Goal: Information Seeking & Learning: Learn about a topic

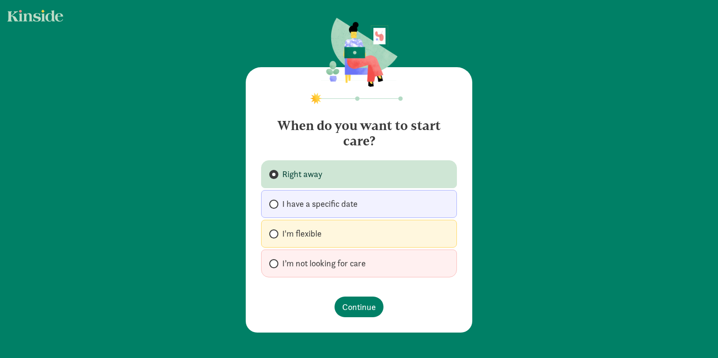
click at [344, 235] on label "I'm flexible" at bounding box center [359, 234] width 196 height 28
click at [275, 235] on input "I'm flexible" at bounding box center [272, 234] width 6 height 6
radio input "true"
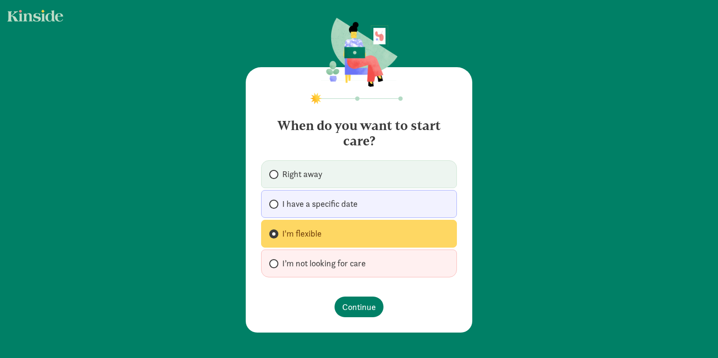
click at [345, 264] on span "I’m not looking for care" at bounding box center [323, 264] width 83 height 12
click at [275, 264] on input "I’m not looking for care" at bounding box center [272, 264] width 6 height 6
radio input "true"
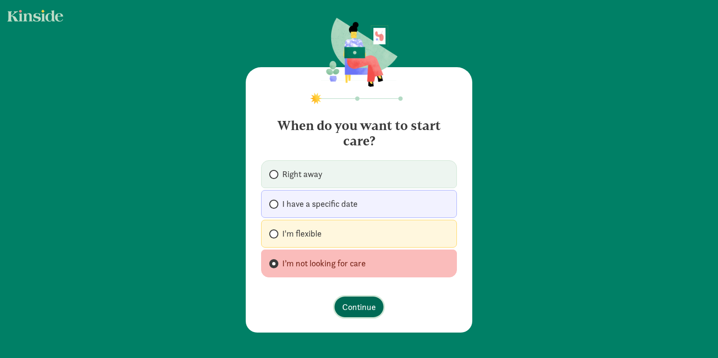
click at [357, 306] on span "Continue" at bounding box center [359, 306] width 34 height 13
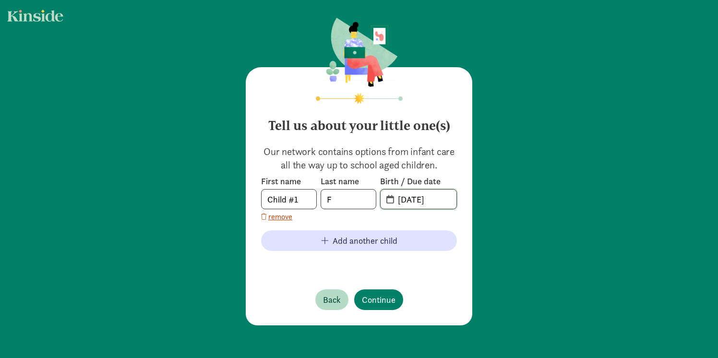
click at [408, 204] on input "08-30-2025" at bounding box center [424, 199] width 64 height 19
click at [446, 202] on input "08-30-2025" at bounding box center [424, 199] width 64 height 19
click at [409, 198] on input "08-30-2026" at bounding box center [424, 199] width 64 height 19
click at [420, 202] on input "05-30-2026" at bounding box center [424, 199] width 64 height 19
type input "05-05-2026"
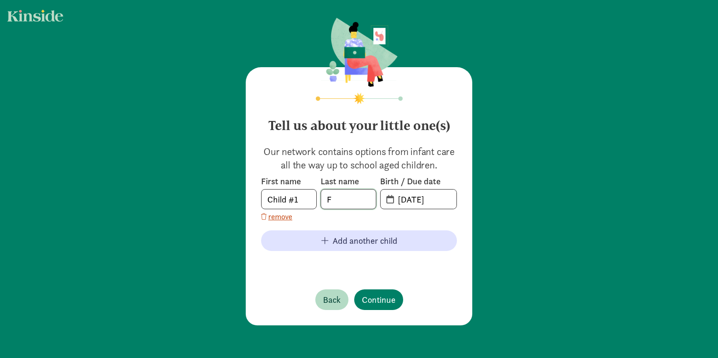
click at [350, 202] on input "F" at bounding box center [348, 199] width 55 height 19
click at [306, 203] on input "Child #1" at bounding box center [289, 199] width 55 height 19
click at [337, 203] on input "F" at bounding box center [348, 199] width 55 height 19
type input "Francis"
click at [374, 302] on span "Continue" at bounding box center [379, 299] width 34 height 13
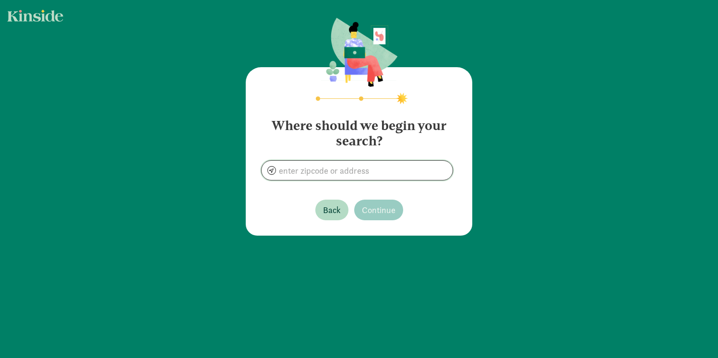
click at [360, 176] on input at bounding box center [357, 170] width 191 height 19
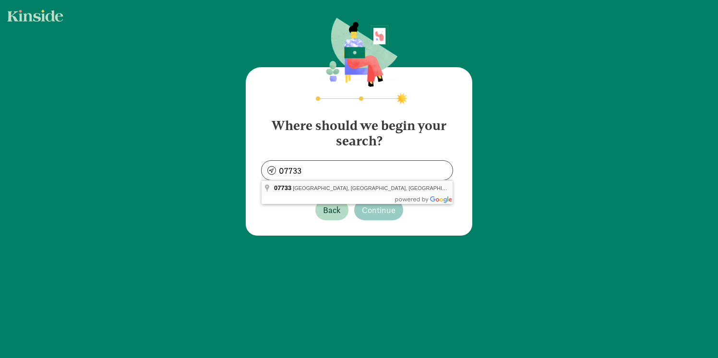
type input "Holmdel, NJ 07733, USA"
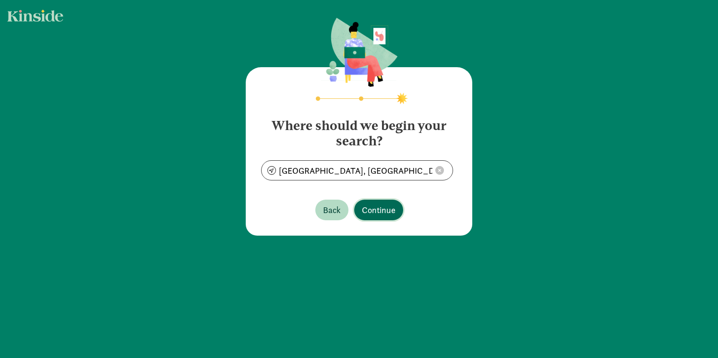
click at [381, 213] on span "Continue" at bounding box center [379, 209] width 34 height 13
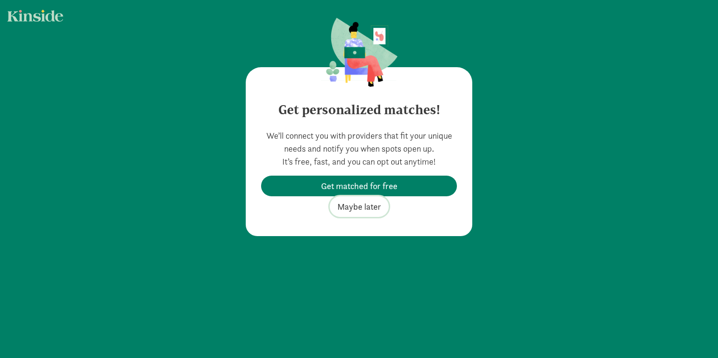
click at [369, 211] on span "Maybe later" at bounding box center [359, 206] width 44 height 13
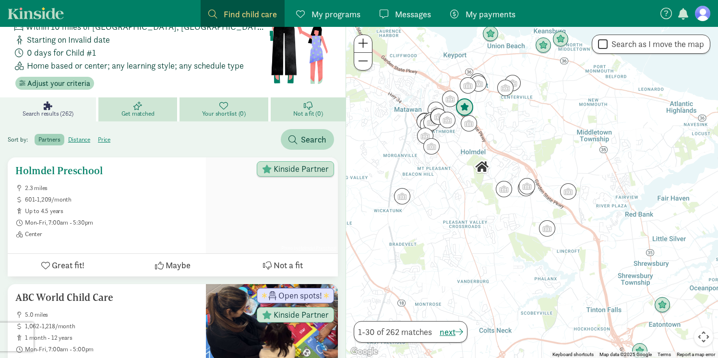
scroll to position [58, 0]
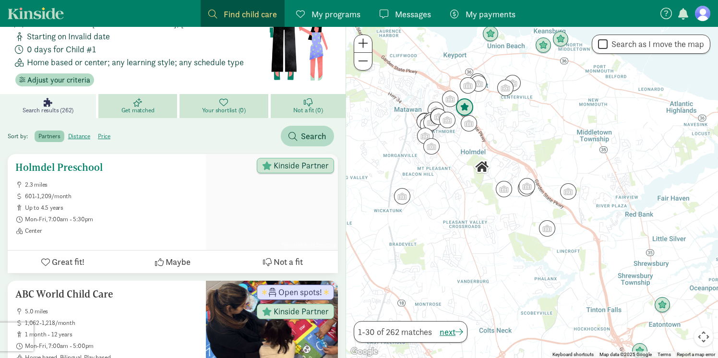
click at [146, 220] on span "Mon-Fri, 7:00am - 5:30pm" at bounding box center [111, 219] width 173 height 8
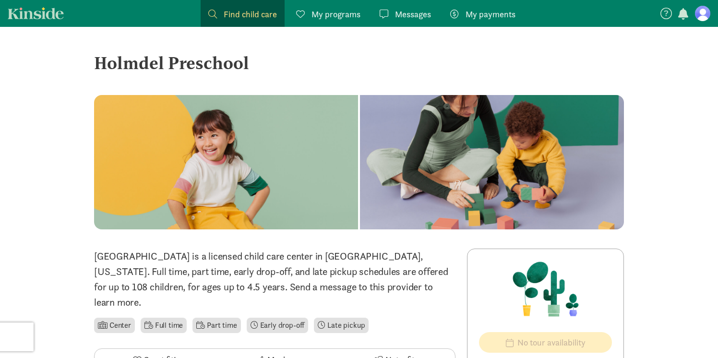
click at [504, 14] on span "My payments" at bounding box center [490, 14] width 50 height 13
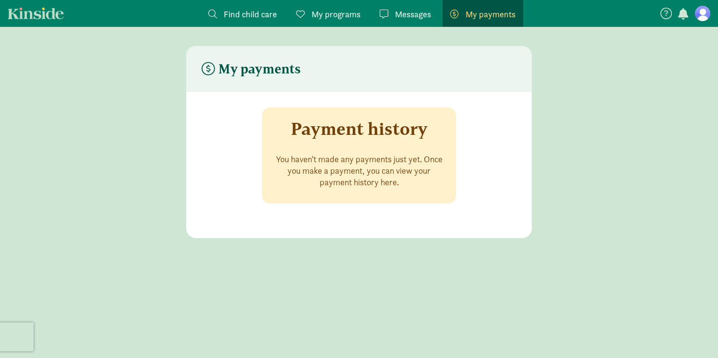
click at [415, 18] on span "Messages" at bounding box center [413, 14] width 36 height 13
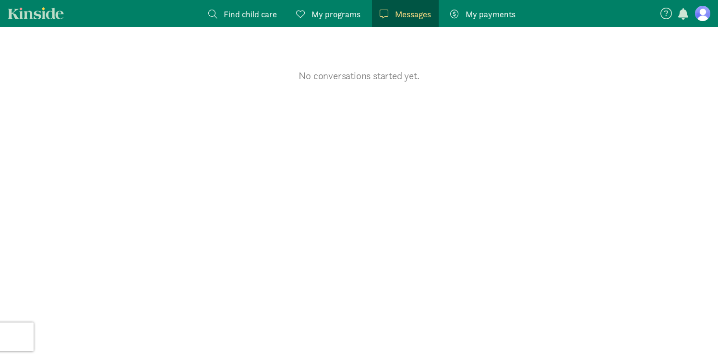
click at [702, 20] on figure at bounding box center [702, 13] width 15 height 15
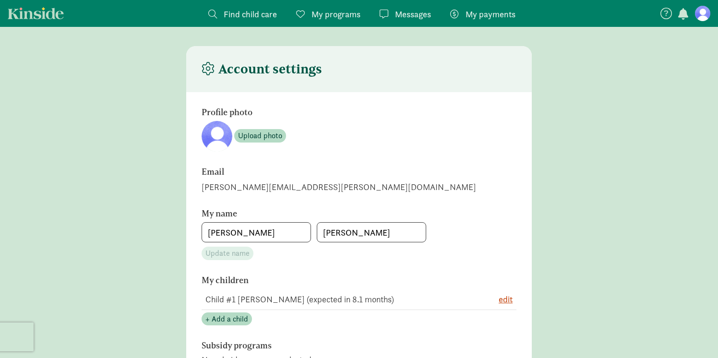
click at [263, 15] on span "Find child care" at bounding box center [250, 14] width 53 height 13
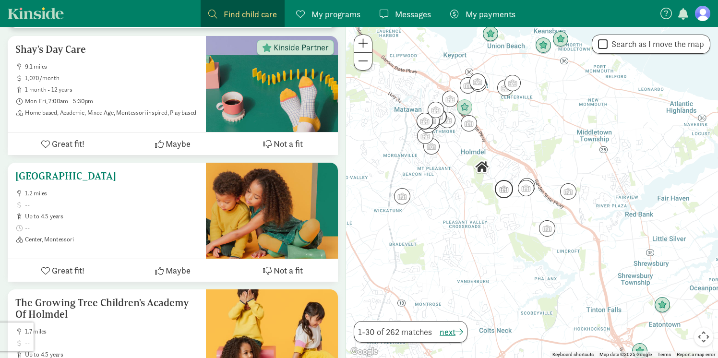
scroll to position [817, 0]
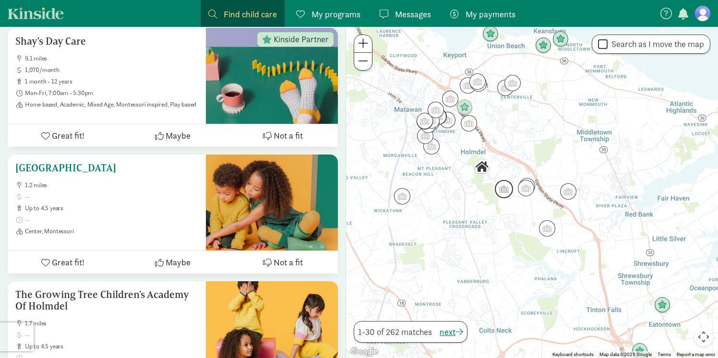
click at [164, 206] on span "up to 4.5 years" at bounding box center [111, 208] width 173 height 8
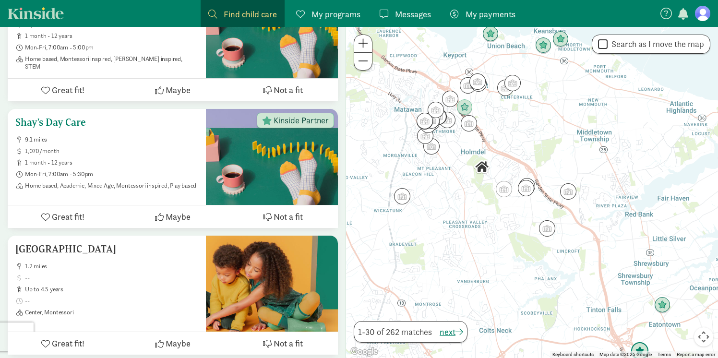
scroll to position [744, 0]
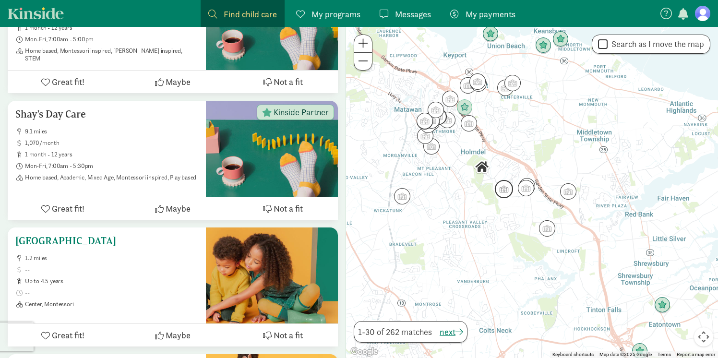
click at [146, 271] on span at bounding box center [111, 270] width 173 height 8
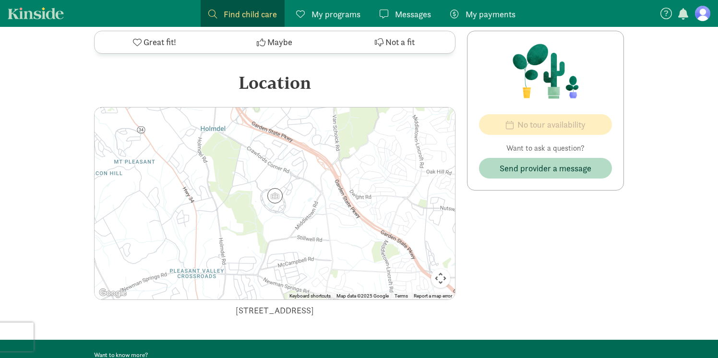
scroll to position [369, 0]
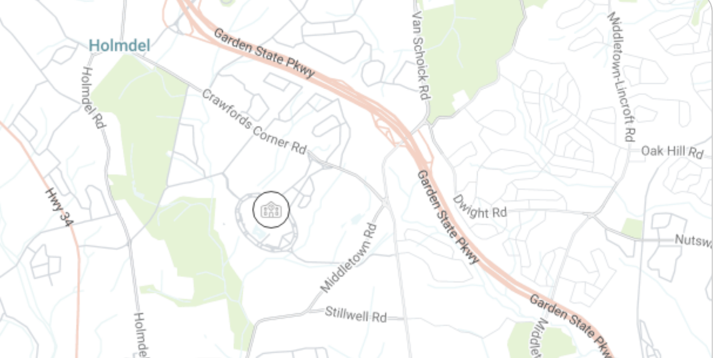
click at [275, 195] on img at bounding box center [274, 194] width 15 height 15
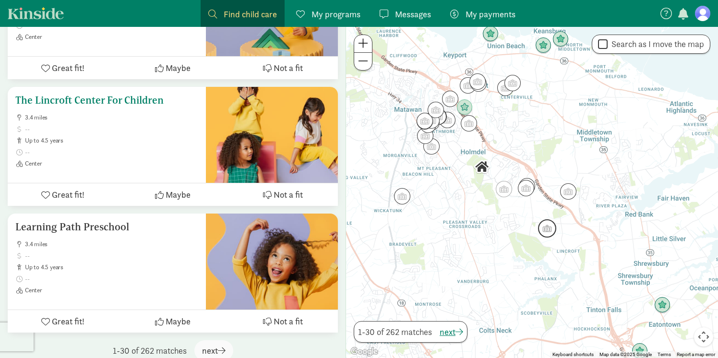
scroll to position [3698, 0]
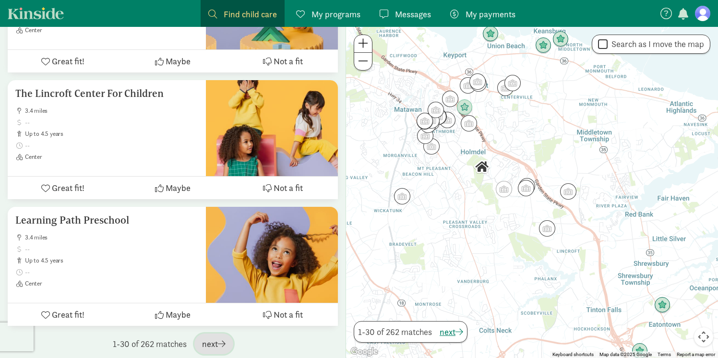
click at [211, 339] on span "next" at bounding box center [214, 343] width 24 height 13
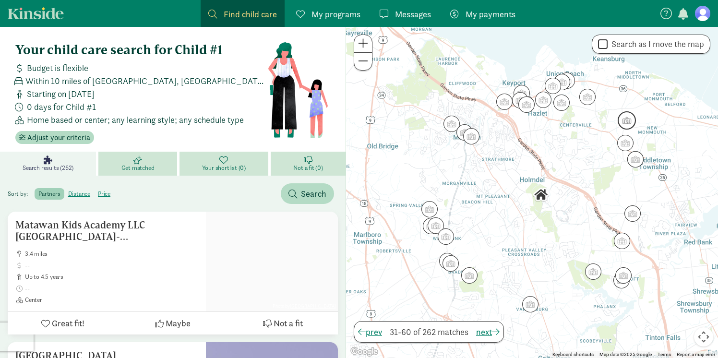
click at [626, 120] on img "Click to see details" at bounding box center [627, 120] width 18 height 18
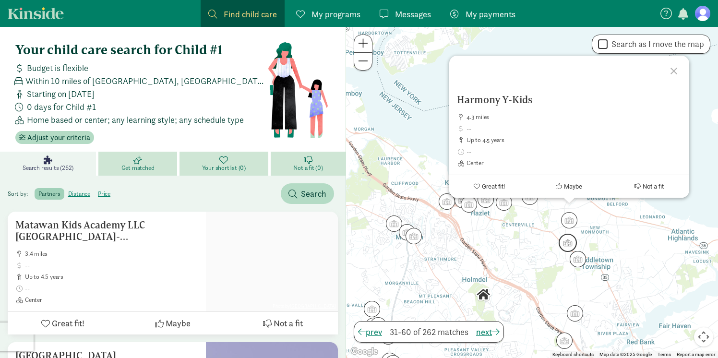
click at [568, 248] on img "Click to see details" at bounding box center [568, 243] width 18 height 18
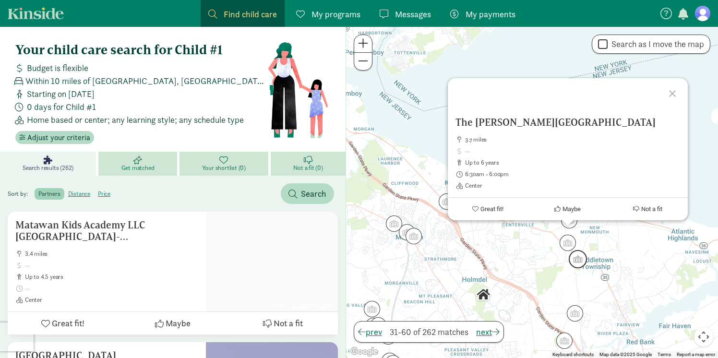
click at [576, 264] on img "Click to see details" at bounding box center [578, 259] width 18 height 18
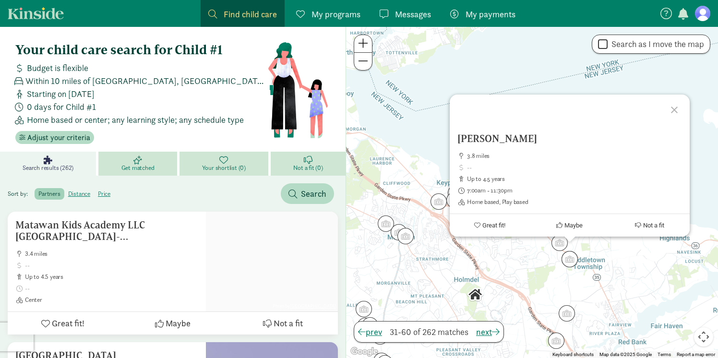
click at [679, 112] on div at bounding box center [676, 109] width 28 height 28
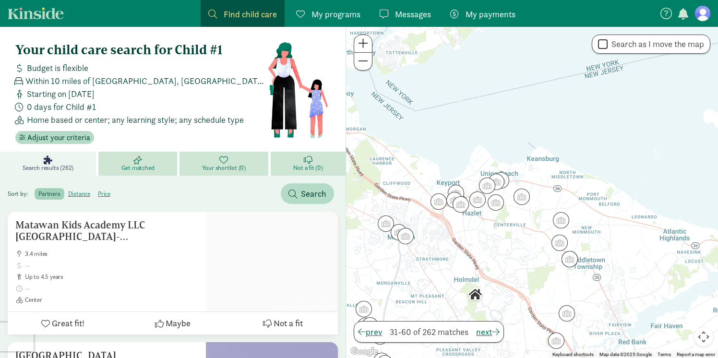
click at [517, 197] on img "Click to see details" at bounding box center [521, 197] width 16 height 16
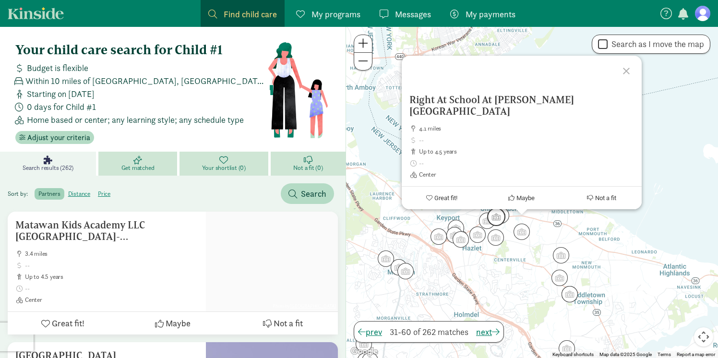
click at [497, 221] on img "Click to see details" at bounding box center [496, 217] width 18 height 18
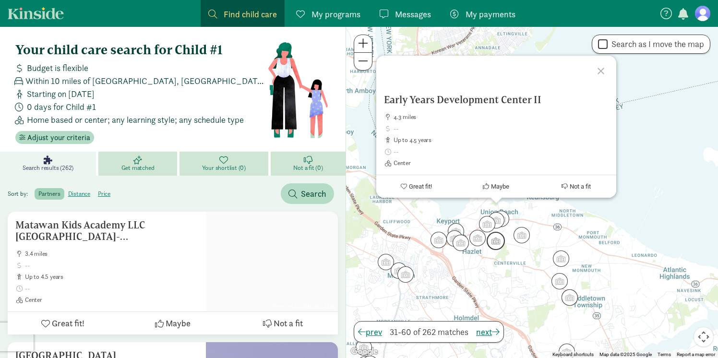
click at [493, 241] on img "Click to see details" at bounding box center [496, 241] width 18 height 18
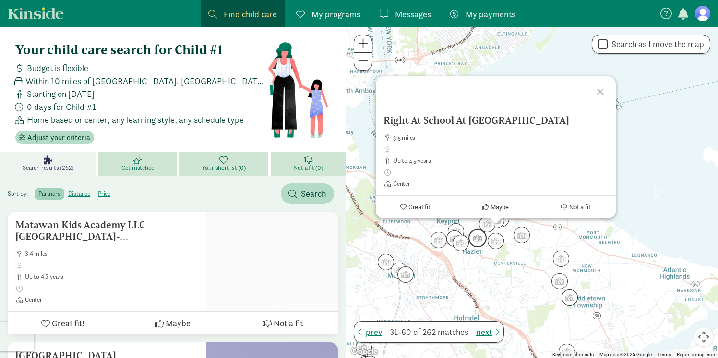
click at [474, 242] on img "Click to see details" at bounding box center [477, 238] width 18 height 18
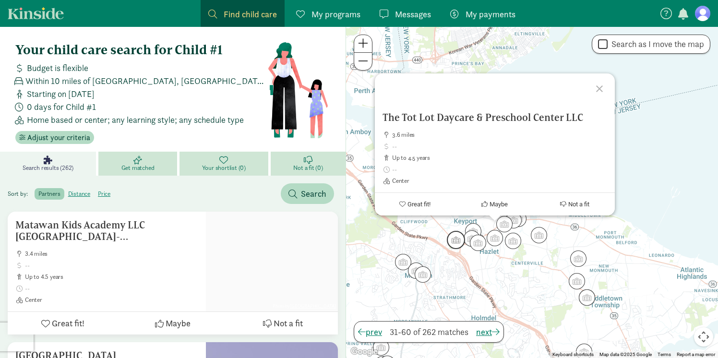
click at [460, 249] on img "Click to see details" at bounding box center [456, 240] width 18 height 18
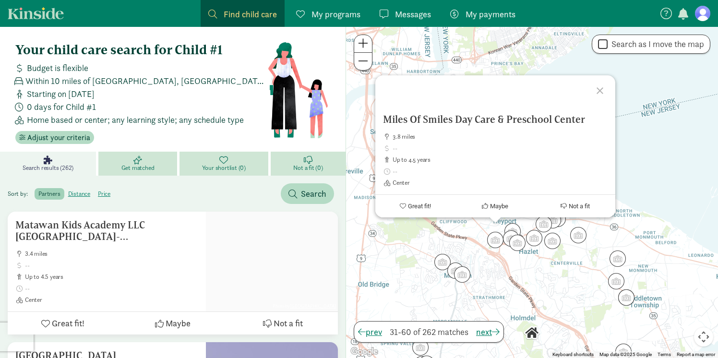
click at [481, 245] on div "To navigate, press the arrow keys. Miles Of Smiles Day Care & Preschool Center …" at bounding box center [532, 192] width 372 height 331
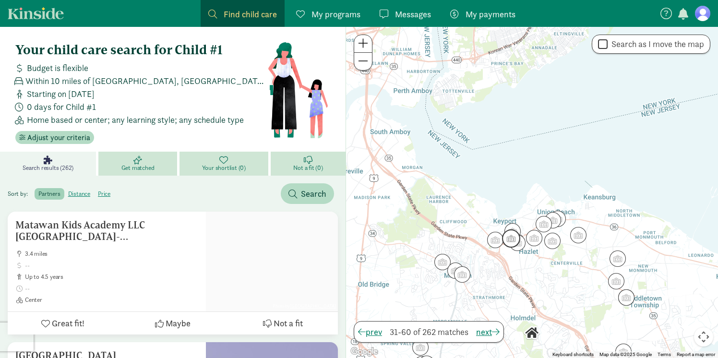
click at [511, 243] on img "Click to see details" at bounding box center [511, 238] width 18 height 18
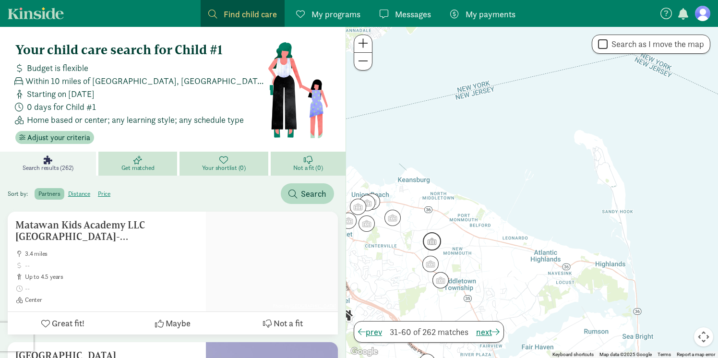
drag, startPoint x: 619, startPoint y: 256, endPoint x: 429, endPoint y: 225, distance: 193.0
click at [429, 232] on img "Click to see details" at bounding box center [432, 241] width 18 height 18
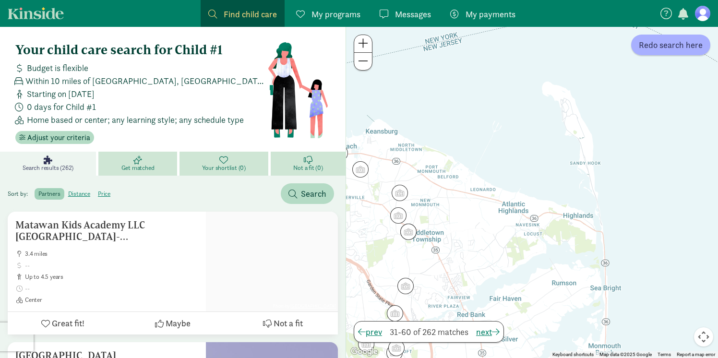
drag, startPoint x: 532, startPoint y: 249, endPoint x: 500, endPoint y: 210, distance: 50.5
click at [500, 210] on div at bounding box center [532, 192] width 372 height 331
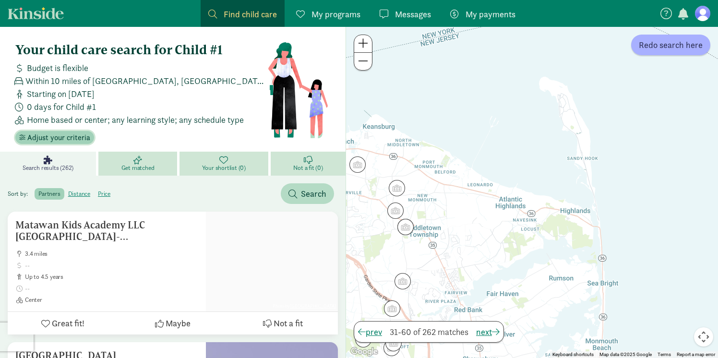
click at [81, 137] on span "Adjust your criteria" at bounding box center [58, 138] width 63 height 12
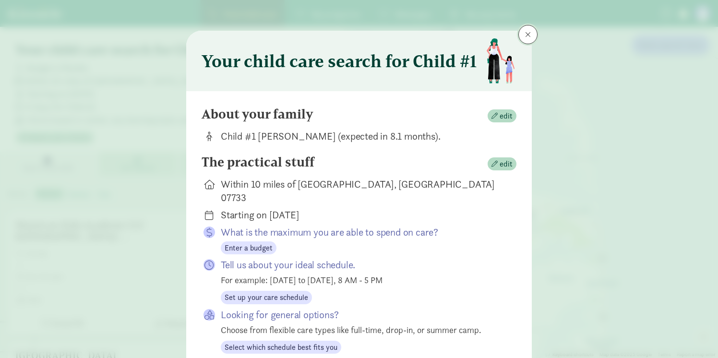
click at [527, 39] on button at bounding box center [527, 34] width 19 height 19
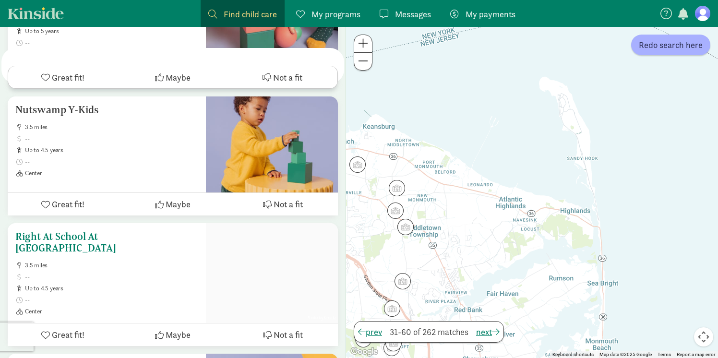
scroll to position [743, 0]
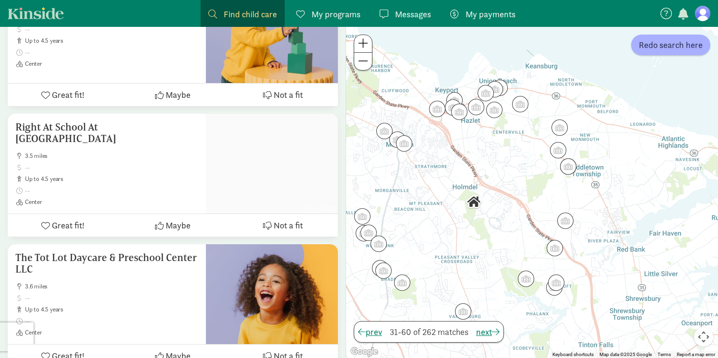
drag, startPoint x: 468, startPoint y: 251, endPoint x: 631, endPoint y: 188, distance: 174.1
click at [631, 188] on div at bounding box center [532, 192] width 372 height 331
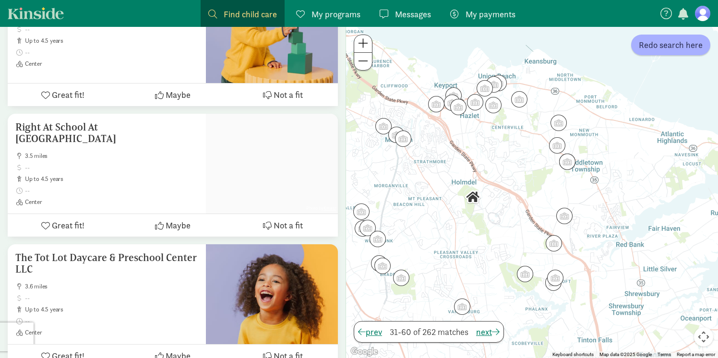
drag, startPoint x: 468, startPoint y: 212, endPoint x: 473, endPoint y: 214, distance: 6.0
click at [473, 214] on div at bounding box center [532, 192] width 372 height 331
click at [471, 212] on div at bounding box center [532, 192] width 372 height 331
click at [473, 200] on img "Click to see details" at bounding box center [472, 197] width 16 height 16
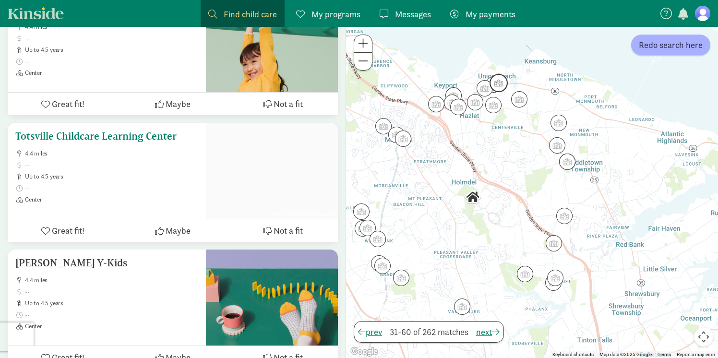
scroll to position [3721, 0]
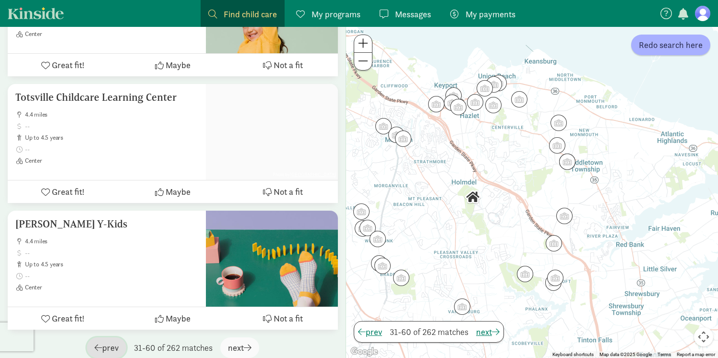
click at [109, 341] on span "prev" at bounding box center [107, 347] width 24 height 13
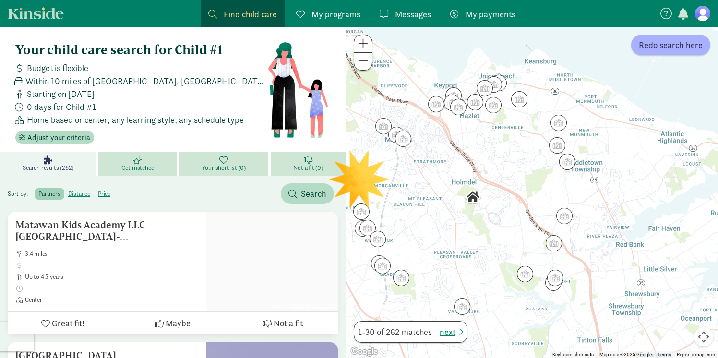
click at [369, 178] on div at bounding box center [532, 192] width 372 height 331
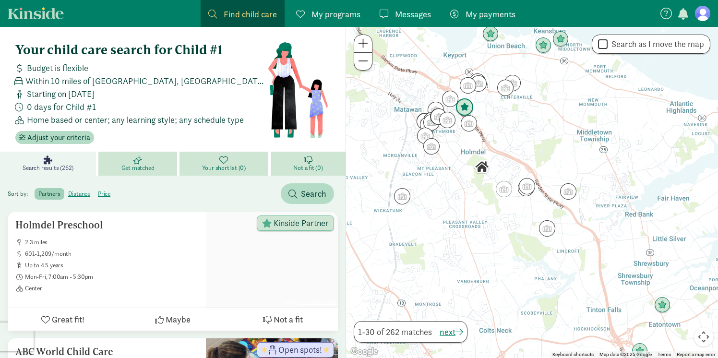
click at [465, 110] on img "Click to see details" at bounding box center [464, 107] width 18 height 18
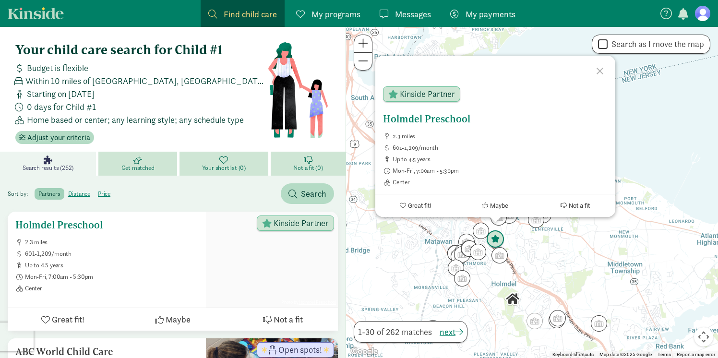
click at [308, 224] on span "Kinside Partner" at bounding box center [301, 223] width 55 height 9
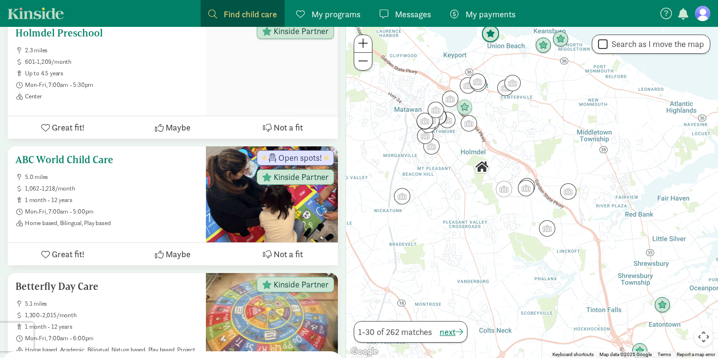
scroll to position [194, 0]
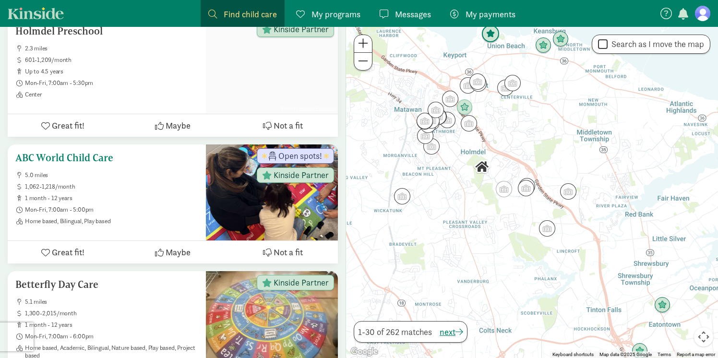
click at [114, 221] on span "Home based, Bilingual, Play based" at bounding box center [111, 221] width 173 height 8
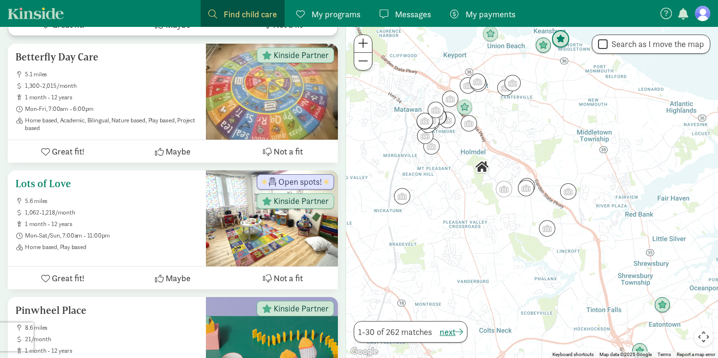
scroll to position [424, 0]
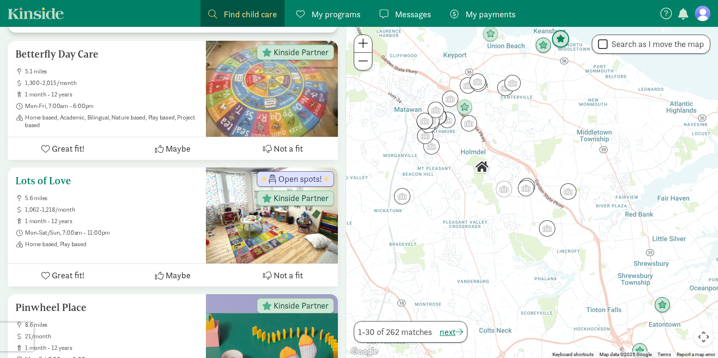
click at [163, 224] on span "1 month - 12 years" at bounding box center [111, 221] width 173 height 8
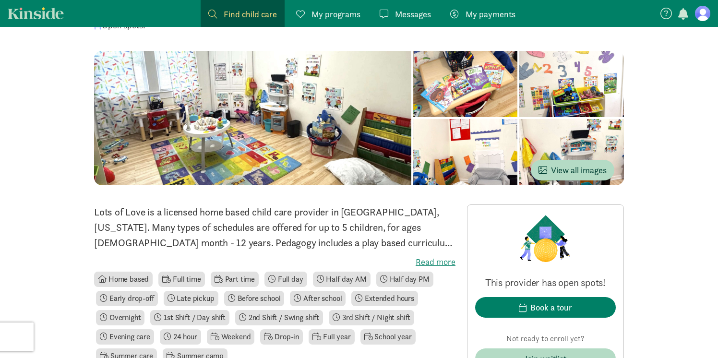
scroll to position [56, 0]
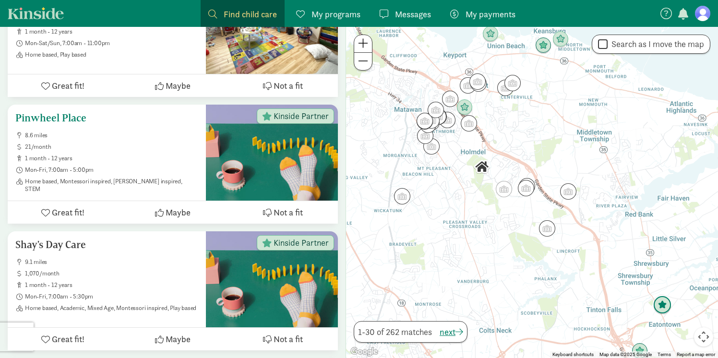
scroll to position [618, 0]
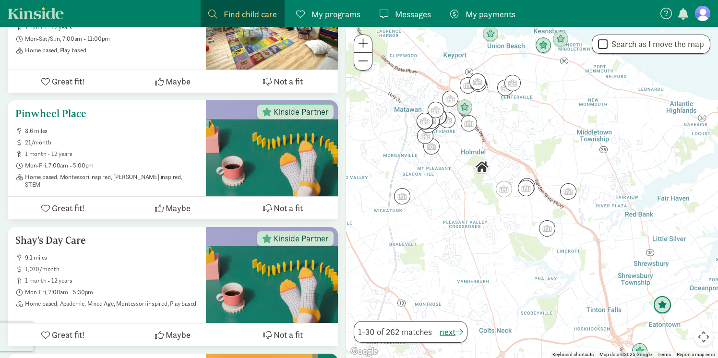
click at [140, 145] on span "21/month" at bounding box center [111, 143] width 173 height 8
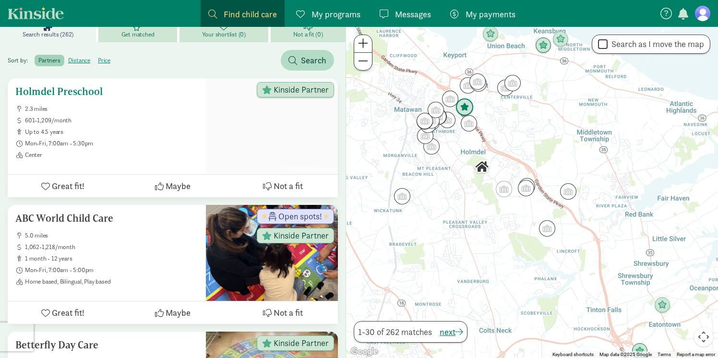
scroll to position [134, 0]
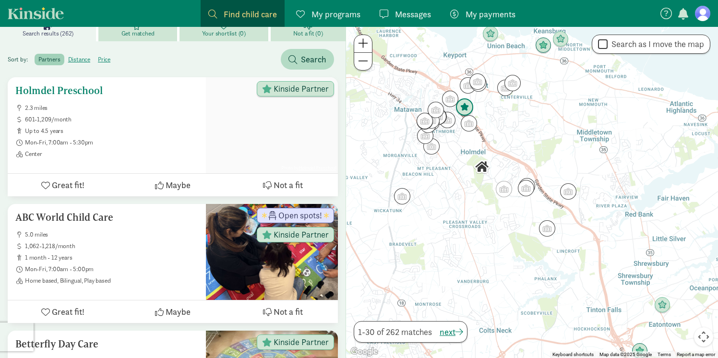
click at [170, 128] on span "up to 4.5 years" at bounding box center [111, 131] width 173 height 8
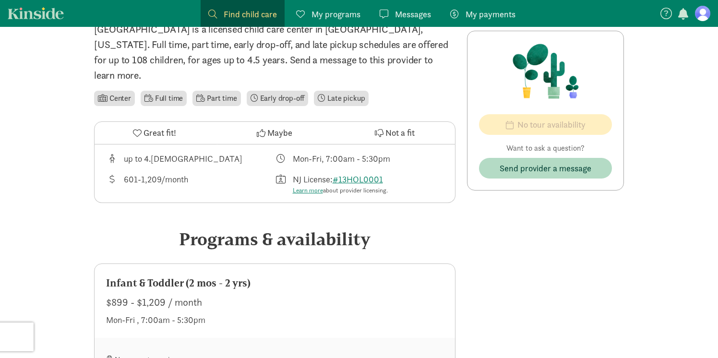
scroll to position [220, 0]
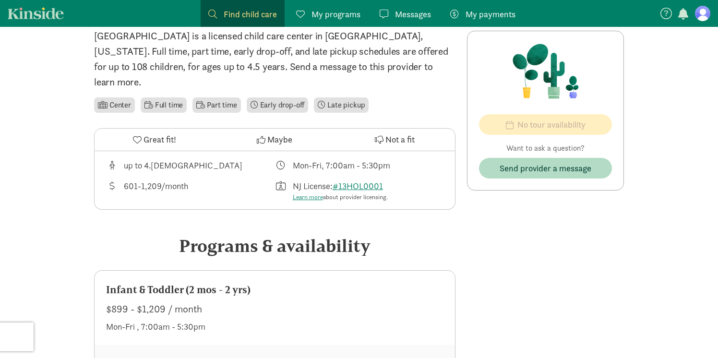
click at [144, 133] on span "Great fit!" at bounding box center [159, 139] width 33 height 13
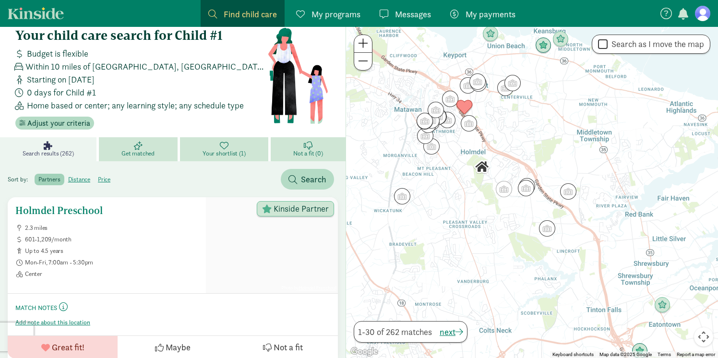
scroll to position [17, 0]
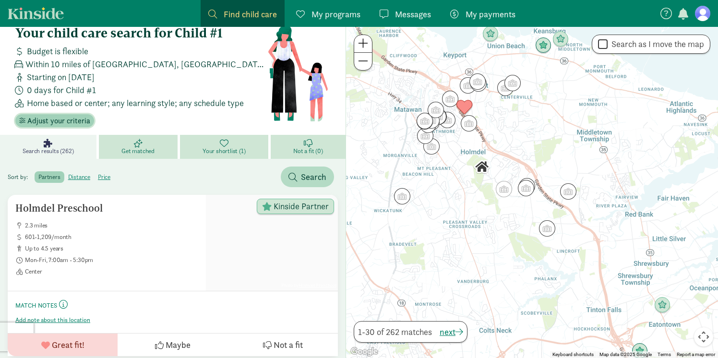
click at [68, 122] on span "Adjust your criteria" at bounding box center [58, 121] width 63 height 12
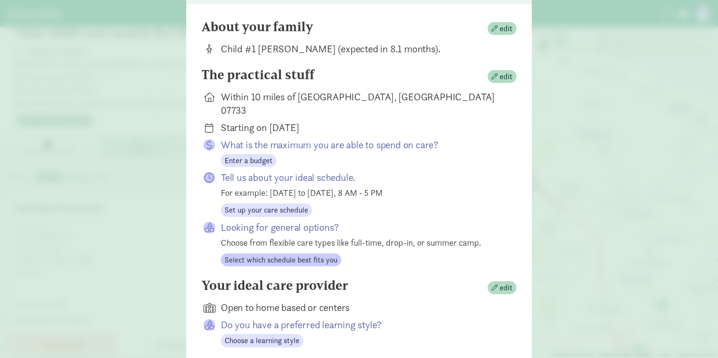
scroll to position [141, 0]
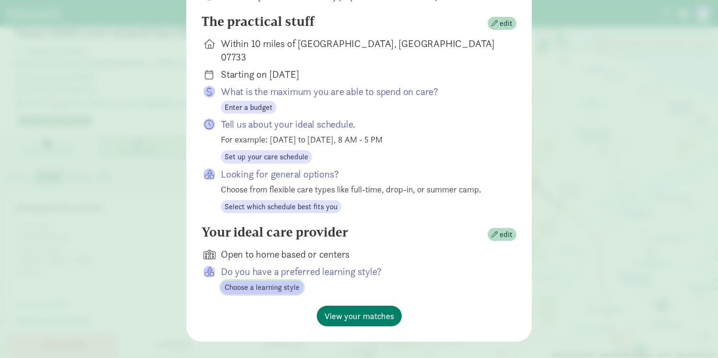
click at [284, 282] on span "Choose a learning style" at bounding box center [262, 288] width 75 height 12
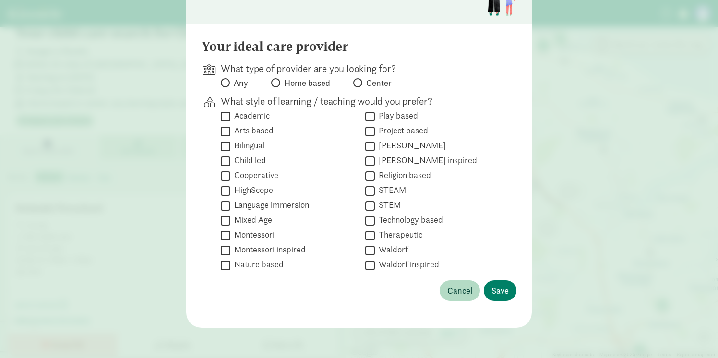
click at [362, 81] on label "Center" at bounding box center [372, 83] width 38 height 12
click at [359, 81] on input "Center" at bounding box center [356, 83] width 6 height 6
radio input "true"
click at [497, 290] on span "Save" at bounding box center [499, 290] width 17 height 13
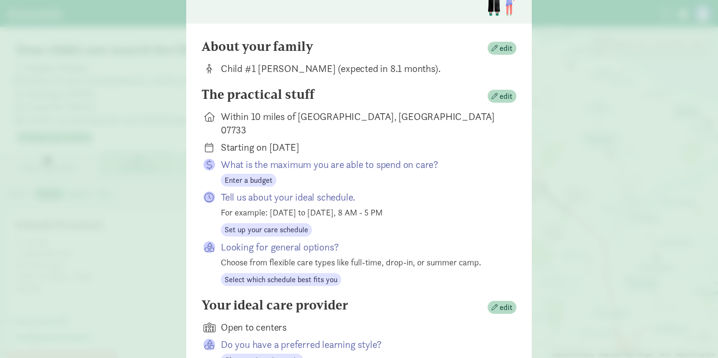
scroll to position [140, 0]
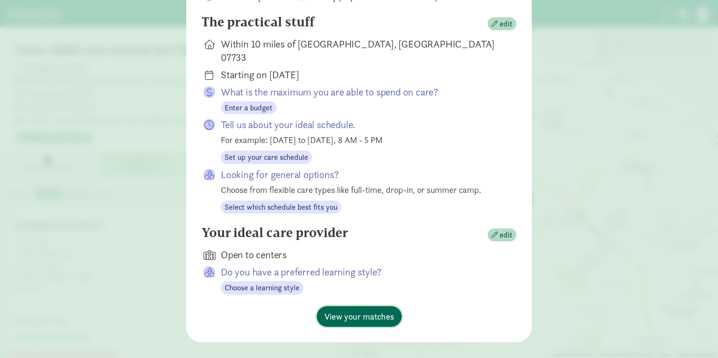
click at [391, 310] on span "View your matches" at bounding box center [359, 316] width 70 height 13
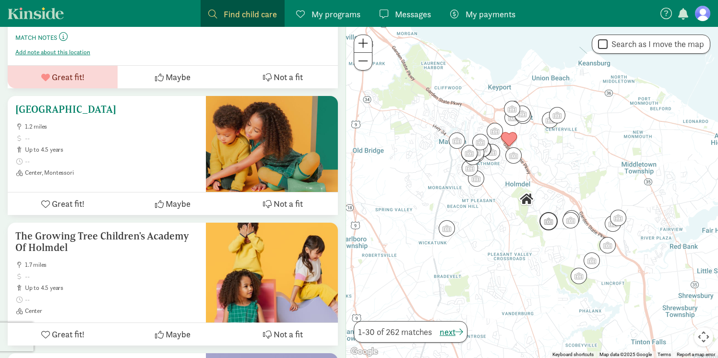
scroll to position [302, 0]
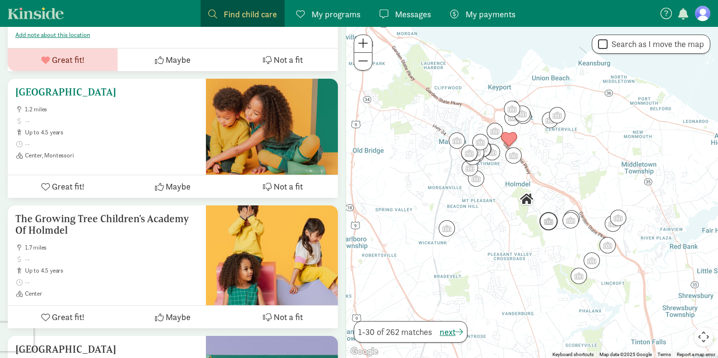
click at [68, 185] on span "Great fit!" at bounding box center [68, 186] width 33 height 13
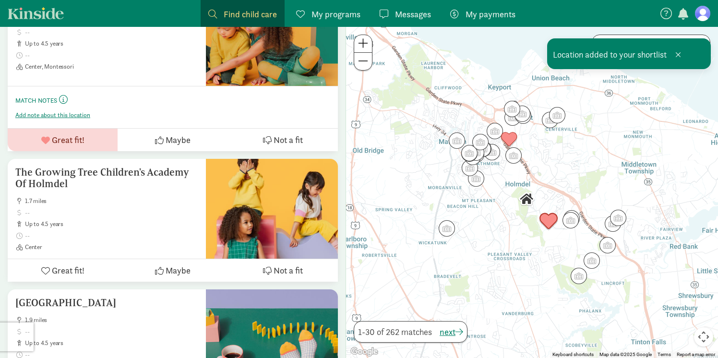
scroll to position [398, 0]
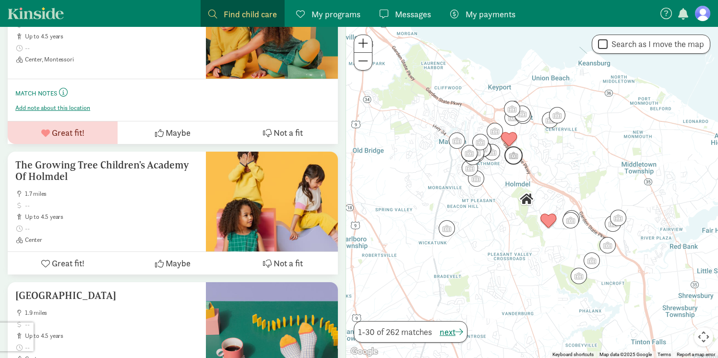
click at [515, 159] on img "Click to see details" at bounding box center [513, 155] width 18 height 18
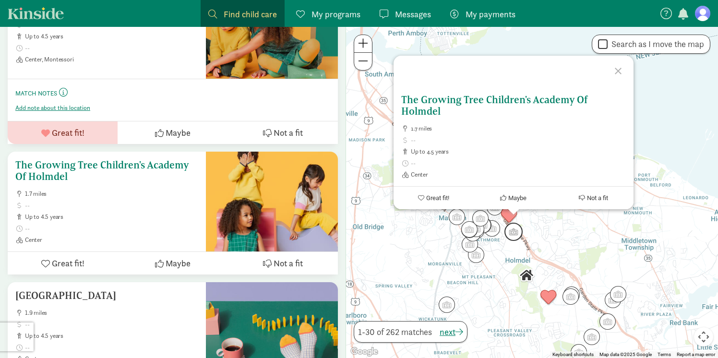
click at [143, 218] on span "up to 4.5 years" at bounding box center [111, 217] width 173 height 8
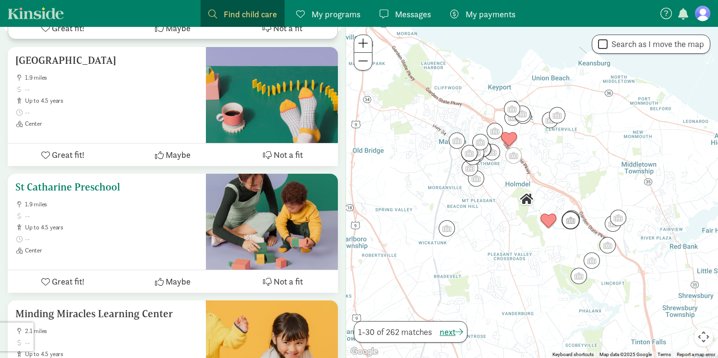
scroll to position [638, 0]
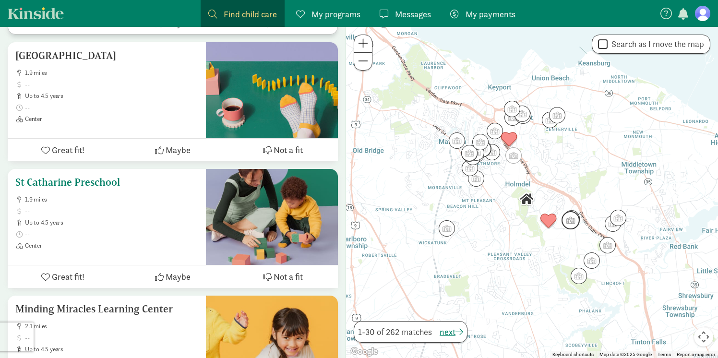
click at [129, 227] on ul "1.9 miles up to 4.5 years Center" at bounding box center [106, 223] width 183 height 54
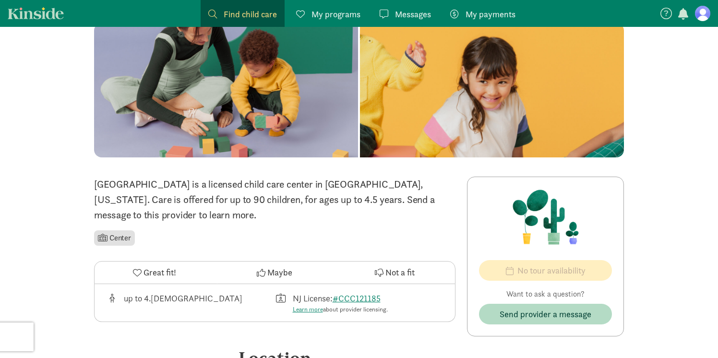
scroll to position [64, 0]
